Goal: Transaction & Acquisition: Purchase product/service

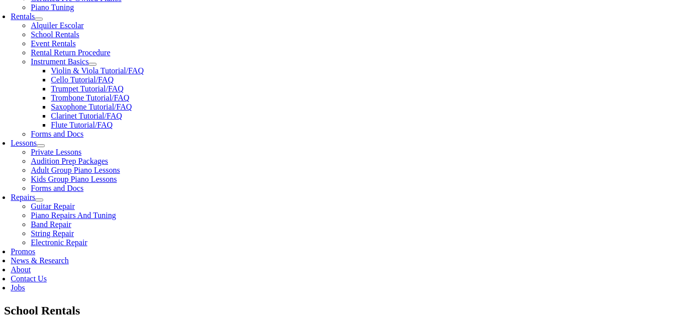
type input "Tamilvendhan Loganathan"
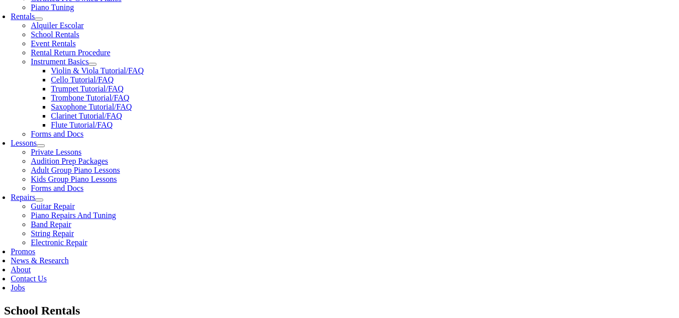
drag, startPoint x: 75, startPoint y: 169, endPoint x: 98, endPoint y: 169, distance: 22.6
type input "Z3809090"
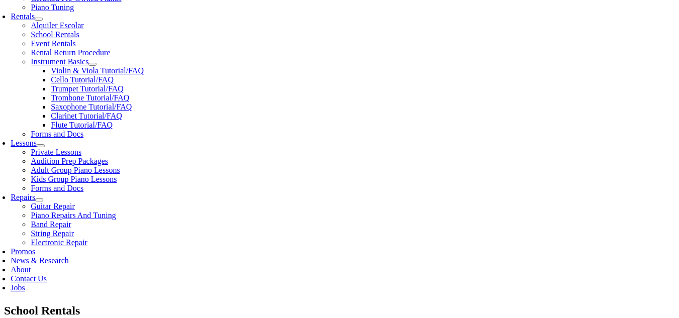
type input "2154443339"
type input "06/22/1986"
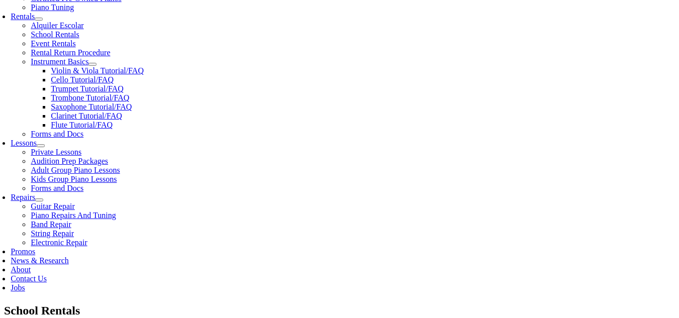
drag, startPoint x: 182, startPoint y: 176, endPoint x: 194, endPoint y: 176, distance: 12.1
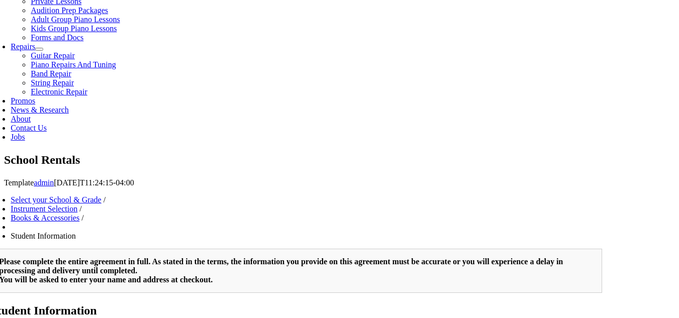
drag, startPoint x: 110, startPoint y: 121, endPoint x: 137, endPoint y: 109, distance: 29.7
type input "Poorani Karuppiah"
type input "4842521258"
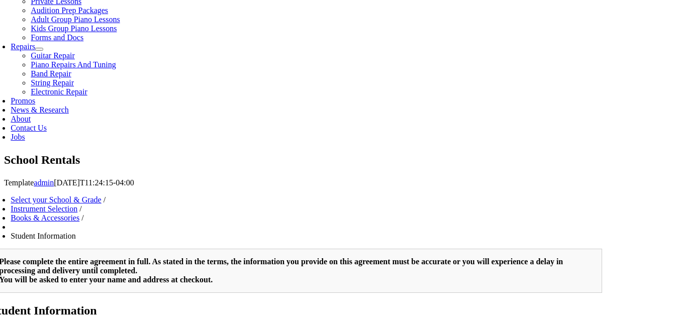
type input "N"
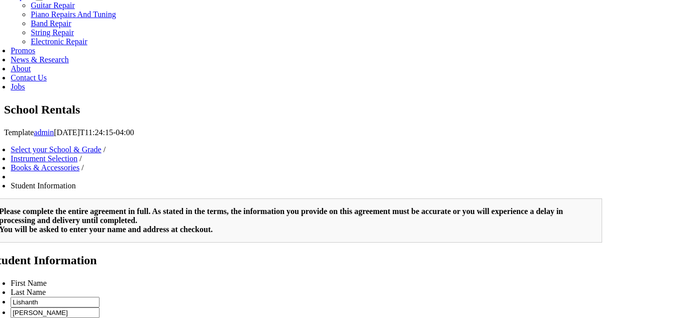
scroll to position [654, 0]
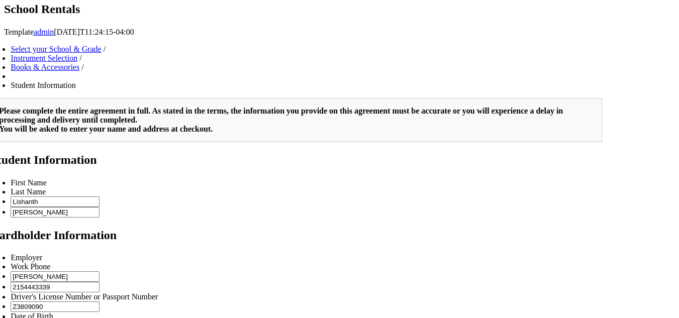
type input "2"
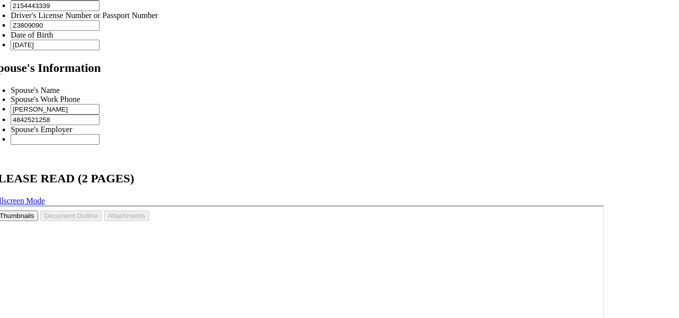
scroll to position [734, 0]
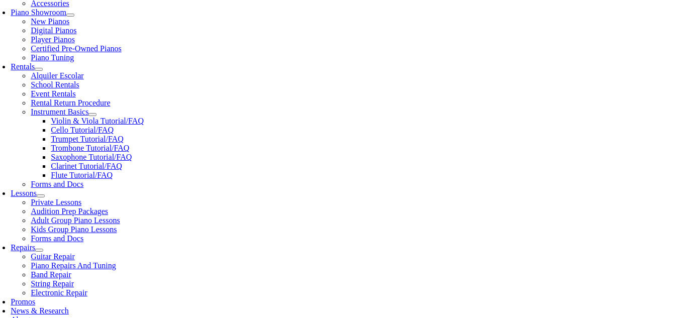
scroll to position [402, 0]
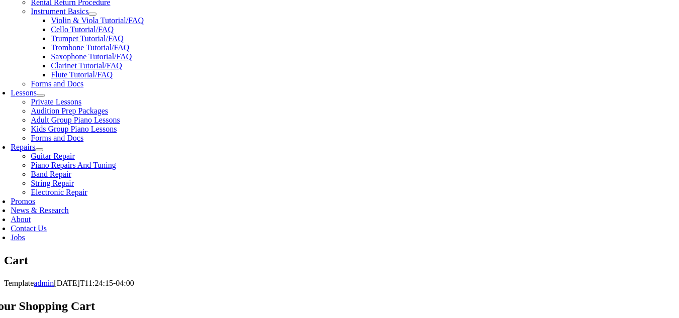
select select "PA"
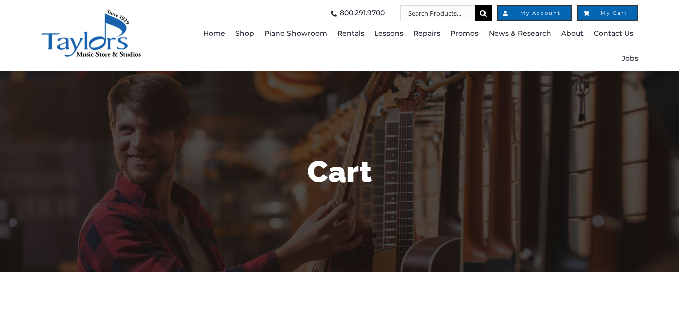
select select "PA"
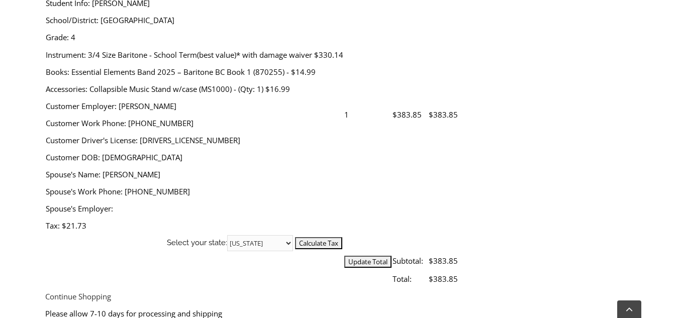
scroll to position [302, 0]
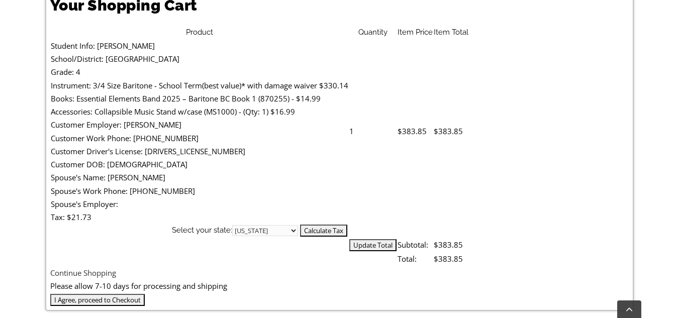
drag, startPoint x: 127, startPoint y: 87, endPoint x: 351, endPoint y: 81, distance: 223.9
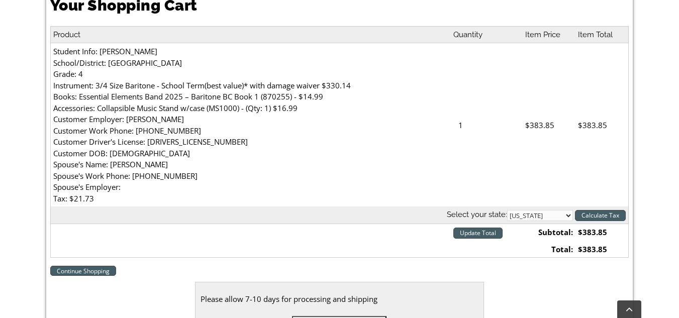
click at [351, 81] on td "Student Info: [PERSON_NAME] School/District: [GEOGRAPHIC_DATA] Grade: 4 Instrum…" at bounding box center [250, 125] width 400 height 164
drag, startPoint x: 245, startPoint y: 93, endPoint x: 339, endPoint y: 98, distance: 93.7
click at [328, 98] on td "Student Info: [PERSON_NAME] School/District: [GEOGRAPHIC_DATA] Grade: 4 Instrum…" at bounding box center [250, 125] width 400 height 164
drag, startPoint x: 139, startPoint y: 118, endPoint x: 218, endPoint y: 118, distance: 79.0
click at [220, 118] on td "Student Info: [PERSON_NAME] School/District: [GEOGRAPHIC_DATA] Grade: 4 Instrum…" at bounding box center [250, 125] width 400 height 164
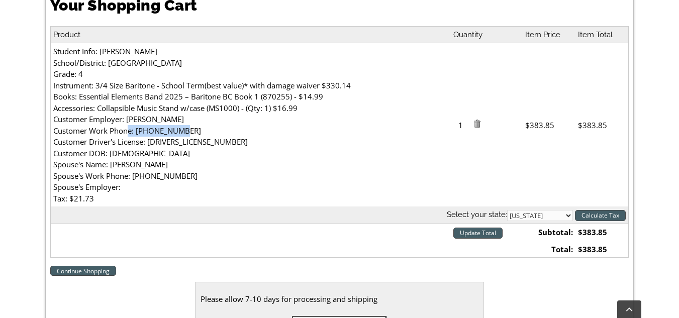
drag, startPoint x: 125, startPoint y: 131, endPoint x: 245, endPoint y: 131, distance: 120.2
click at [245, 131] on td "Student Info: [PERSON_NAME] School/District: [GEOGRAPHIC_DATA] Grade: 4 Instrum…" at bounding box center [250, 125] width 400 height 164
drag, startPoint x: 151, startPoint y: 147, endPoint x: 191, endPoint y: 149, distance: 39.3
click at [208, 147] on td "Student Info: [PERSON_NAME] School/District: [GEOGRAPHIC_DATA] Grade: 4 Instrum…" at bounding box center [250, 125] width 400 height 164
drag, startPoint x: 139, startPoint y: 154, endPoint x: 177, endPoint y: 156, distance: 37.8
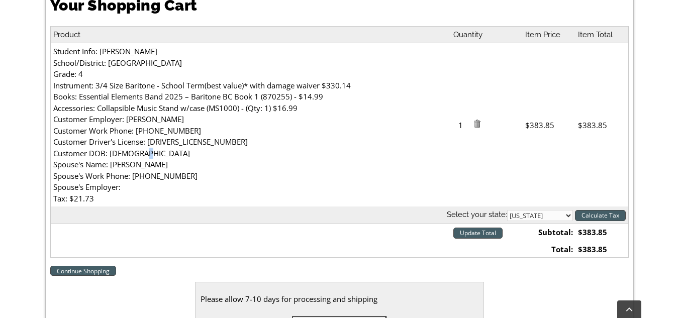
click at [165, 154] on td "Student Info: [PERSON_NAME] School/District: [GEOGRAPHIC_DATA] Grade: 4 Instrum…" at bounding box center [250, 125] width 400 height 164
click at [179, 170] on td "Student Info: [PERSON_NAME] School/District: [GEOGRAPHIC_DATA] Grade: 4 Instrum…" at bounding box center [250, 125] width 400 height 164
drag, startPoint x: 152, startPoint y: 178, endPoint x: 158, endPoint y: 178, distance: 6.0
click at [158, 178] on td "Student Info: [PERSON_NAME] School/District: [GEOGRAPHIC_DATA] Grade: 4 Instrum…" at bounding box center [250, 125] width 400 height 164
drag, startPoint x: 106, startPoint y: 188, endPoint x: 224, endPoint y: 192, distance: 118.7
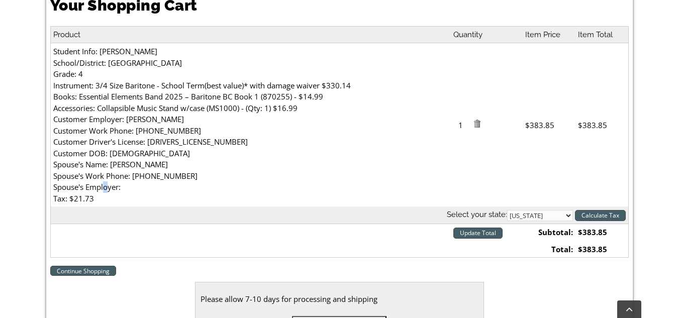
click at [109, 188] on td "Student Info: [PERSON_NAME] School/District: [GEOGRAPHIC_DATA] Grade: 4 Instrum…" at bounding box center [250, 125] width 400 height 164
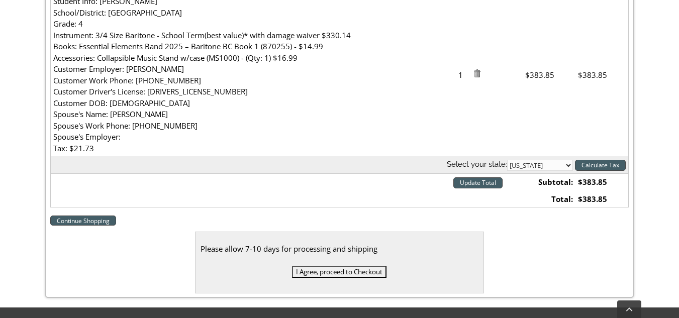
click at [284, 186] on td at bounding box center [250, 182] width 400 height 17
click at [369, 271] on input "I Agree, proceed to Checkout" at bounding box center [339, 272] width 95 height 12
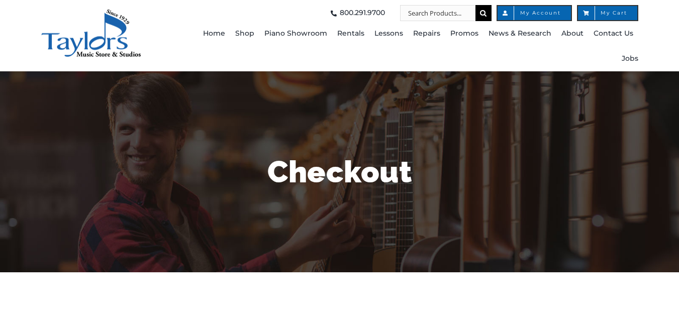
select select
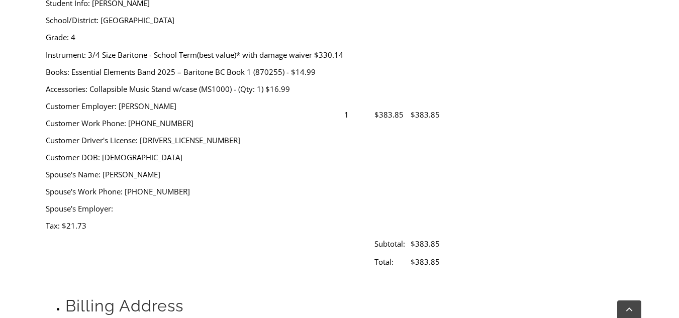
scroll to position [503, 0]
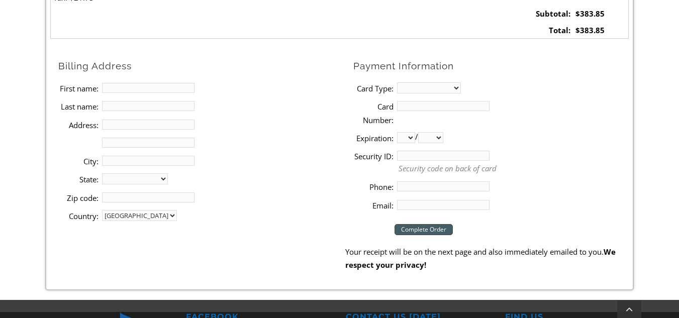
click at [142, 85] on input "First name:" at bounding box center [148, 88] width 93 height 10
type input "[PERSON_NAME]"
click at [118, 107] on input "Last name:" at bounding box center [148, 106] width 93 height 10
type input "[PERSON_NAME]"
click at [113, 120] on input "Address:" at bounding box center [148, 125] width 93 height 10
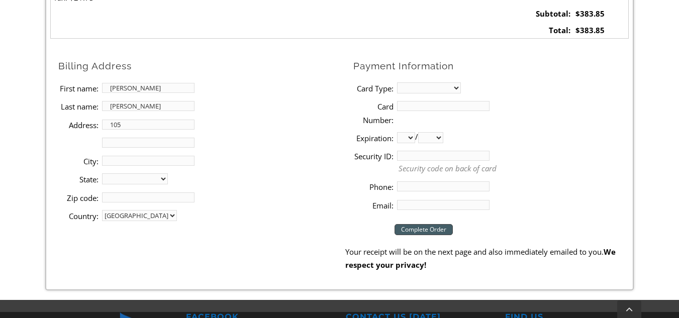
type input "[STREET_ADDRESS]"
click at [133, 157] on input "City:" at bounding box center [148, 161] width 93 height 10
type input "Exton"
click at [122, 182] on select "[US_STATE] [US_STATE] [US_STATE] [US_STATE] [US_STATE] [US_STATE] [US_STATE] [U…" at bounding box center [135, 179] width 66 height 11
select select "PA"
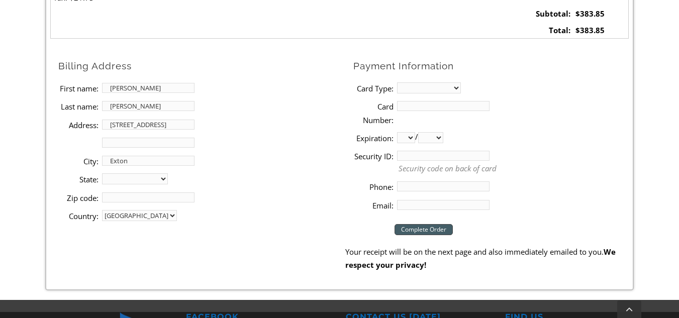
click at [102, 174] on select "[US_STATE] [US_STATE] [US_STATE] [US_STATE] [US_STATE] [US_STATE] [US_STATE] [U…" at bounding box center [135, 179] width 66 height 11
click at [150, 197] on input "Zip code:" at bounding box center [148, 198] width 93 height 10
type input "19341"
click at [290, 149] on li "Address 2:" at bounding box center [201, 143] width 287 height 18
click at [411, 86] on select "MasterCard Visa American Express Discover" at bounding box center [429, 87] width 64 height 11
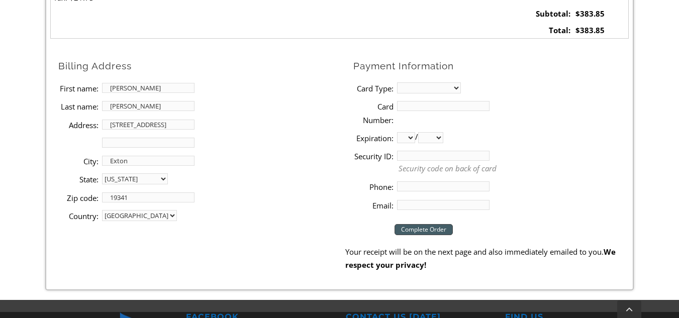
select select "visa"
click at [397, 82] on select "MasterCard Visa American Express Discover" at bounding box center [429, 87] width 64 height 11
click at [420, 108] on input "Card Number:" at bounding box center [443, 106] width 93 height 10
type input "[CREDIT_CARD_NUMBER]"
click at [552, 121] on li "Card Number: [CREDIT_CARD_NUMBER]" at bounding box center [492, 113] width 276 height 32
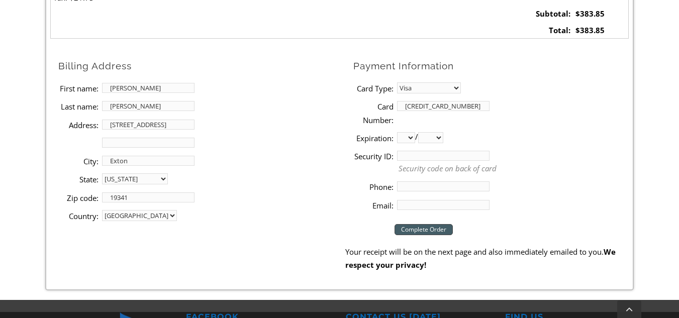
click at [410, 137] on select "01 02 03 04 05 06 07 08 09 10 11 12" at bounding box center [406, 137] width 18 height 11
select select "09"
click at [397, 132] on select "01 02 03 04 05 06 07 08 09 10 11 12" at bounding box center [406, 137] width 18 height 11
click at [441, 140] on select "2025 2026 2027 2028 2029 2030 2031 2032 2033 2034 2035 2036 2037" at bounding box center [430, 137] width 25 height 11
select select "2028"
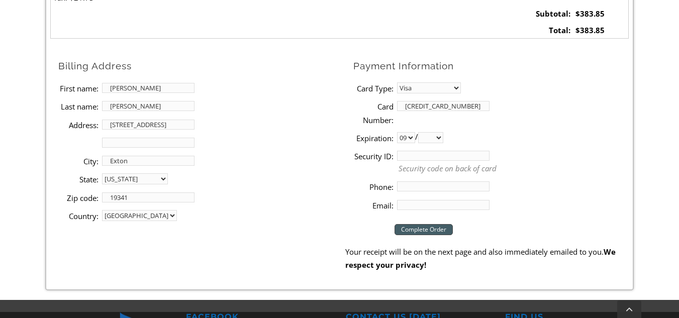
click at [422, 132] on select "2025 2026 2027 2028 2029 2030 2031 2032 2033 2034 2035 2036 2037" at bounding box center [430, 137] width 25 height 11
click at [428, 158] on input "Security ID:" at bounding box center [443, 156] width 93 height 10
type input "227"
click at [434, 181] on li "Phone:" at bounding box center [492, 187] width 276 height 18
click at [432, 187] on input "Phone:" at bounding box center [443, 187] width 93 height 10
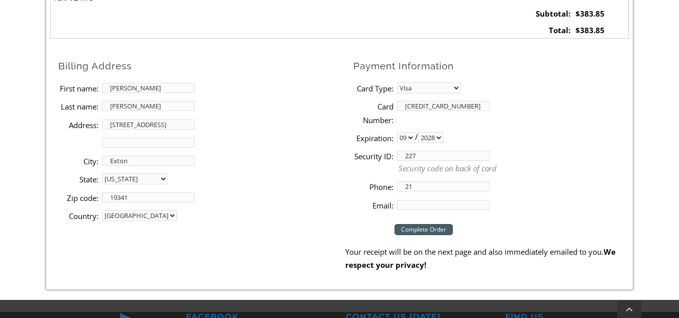
type input "2154443339"
click at [433, 206] on input "Email:" at bounding box center [443, 205] width 93 height 10
type input "[EMAIL_ADDRESS][DOMAIN_NAME]"
click at [536, 223] on div "Checkout Complete Order Your receipt will be on the next page and also immediat…" at bounding box center [488, 243] width 284 height 58
click at [441, 231] on input "Complete Order" at bounding box center [424, 229] width 58 height 11
